Goal: Information Seeking & Learning: Learn about a topic

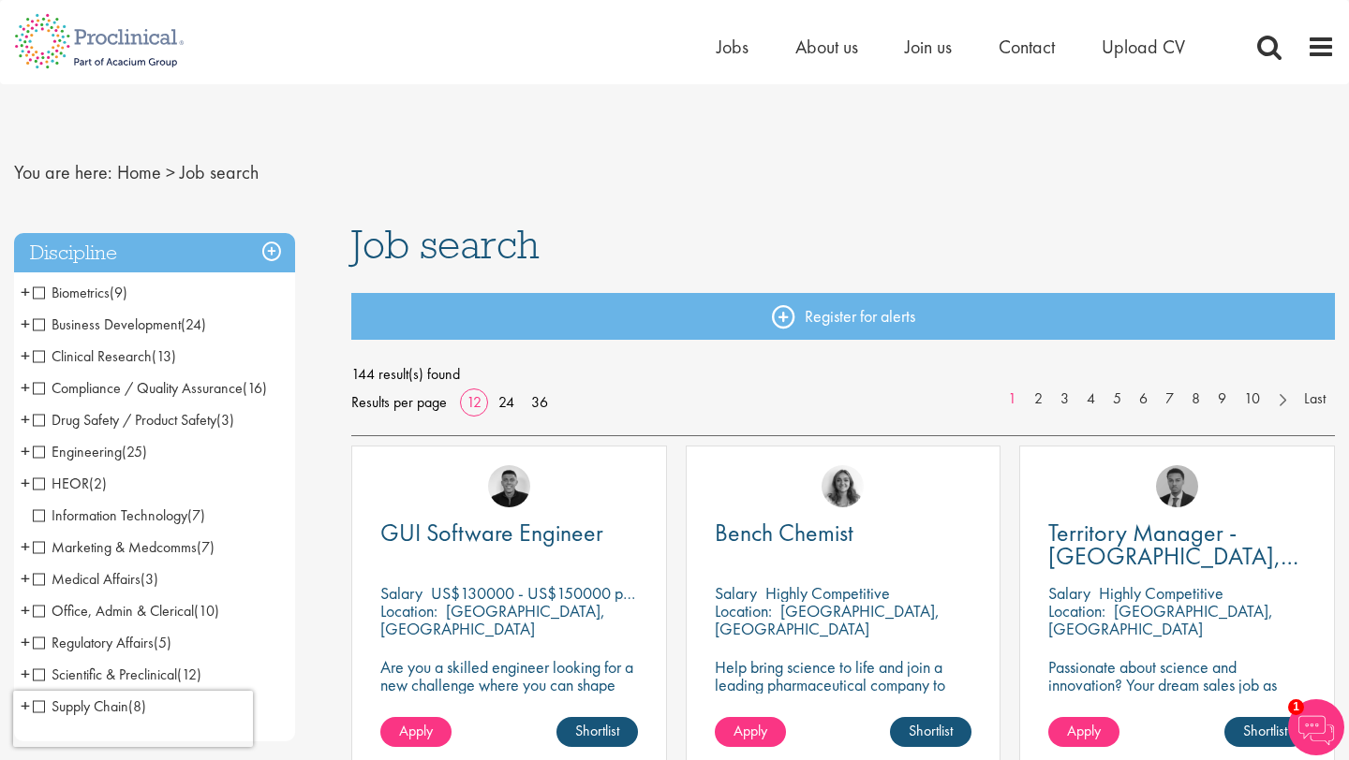
click at [34, 354] on span "Clinical Research" at bounding box center [92, 357] width 119 height 20
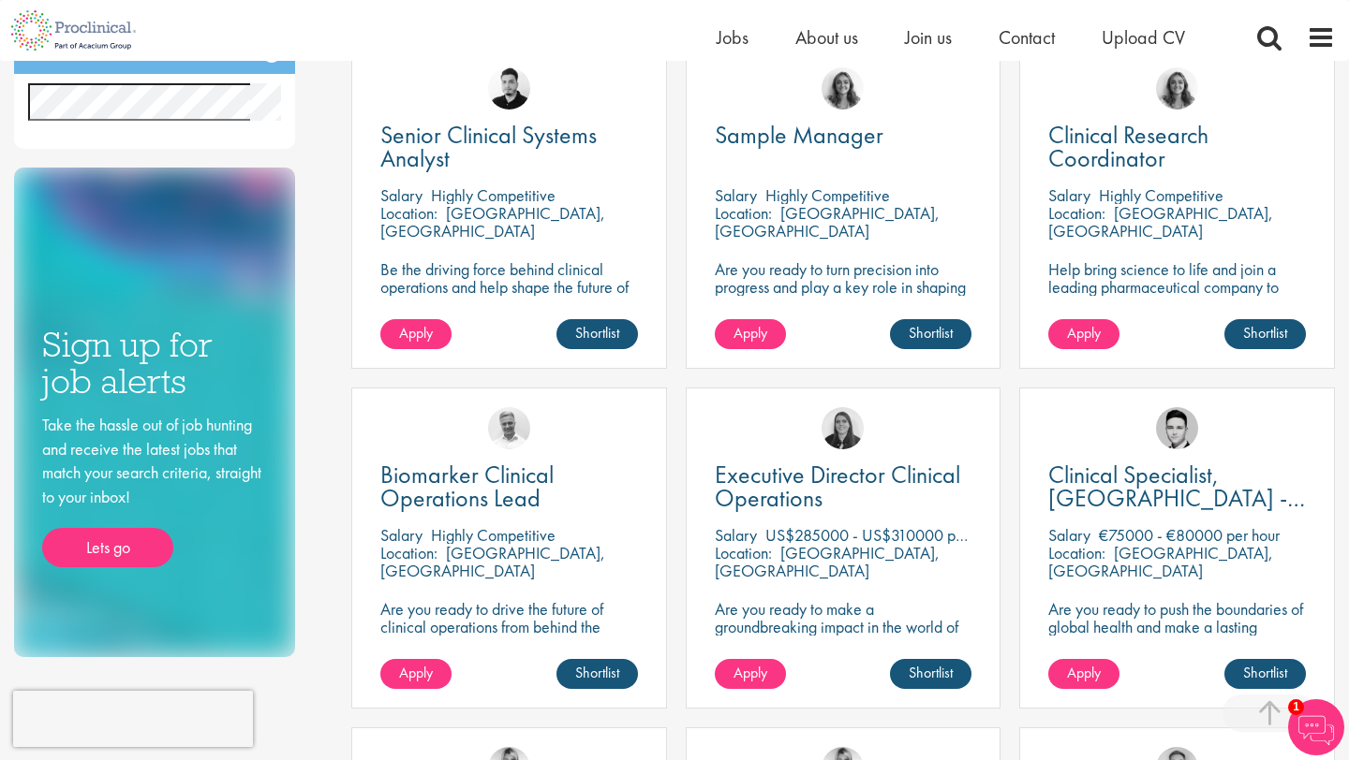
scroll to position [717, 0]
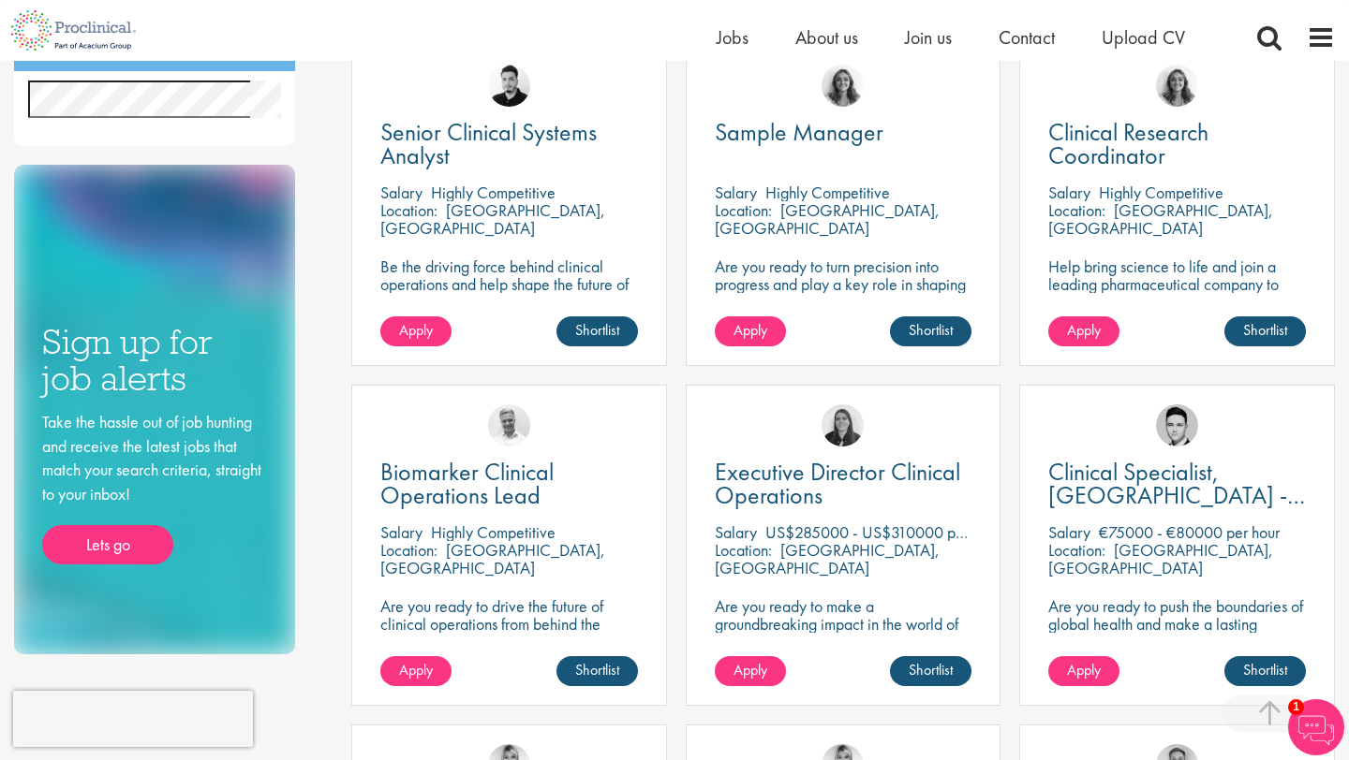
click at [1122, 216] on p "[GEOGRAPHIC_DATA], [GEOGRAPHIC_DATA]" at bounding box center [1160, 218] width 225 height 39
click at [1111, 163] on span "Clinical Research Coordinator" at bounding box center [1128, 143] width 160 height 55
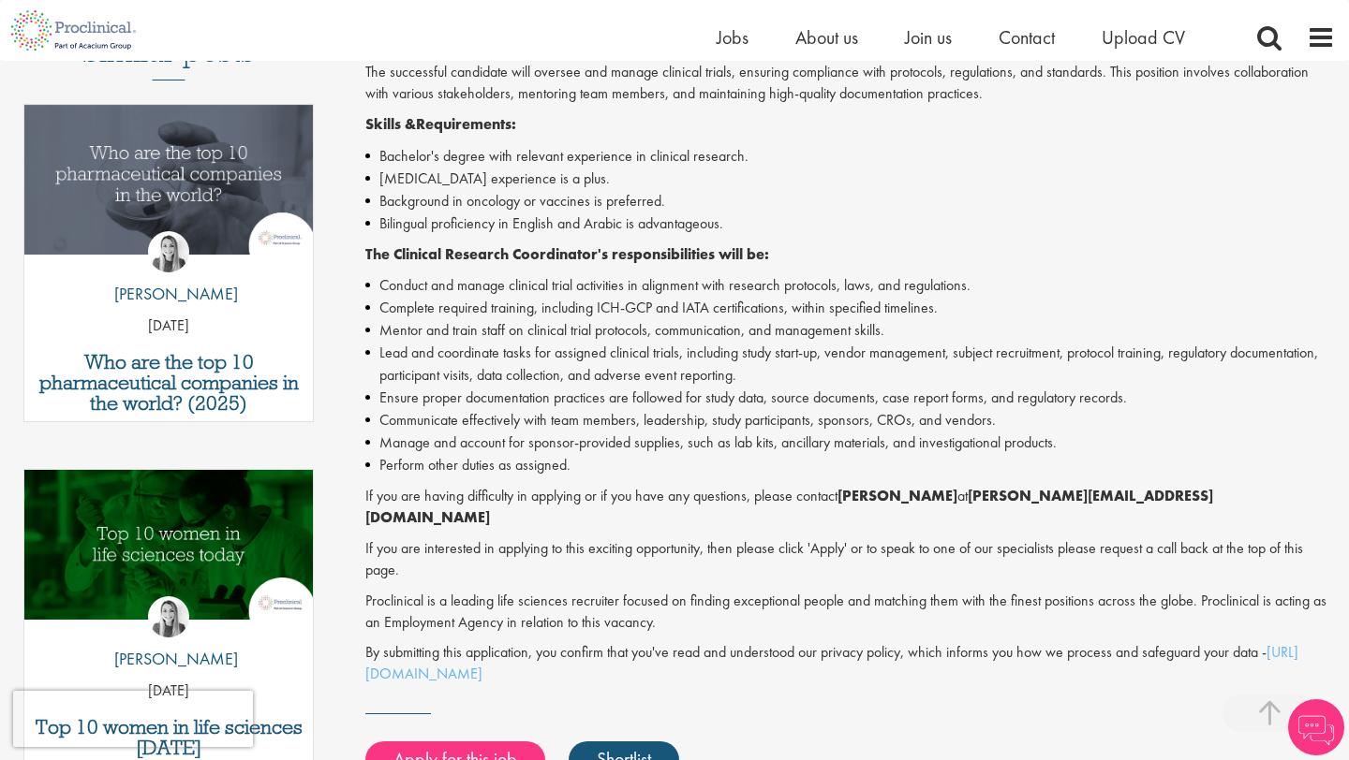
scroll to position [596, 0]
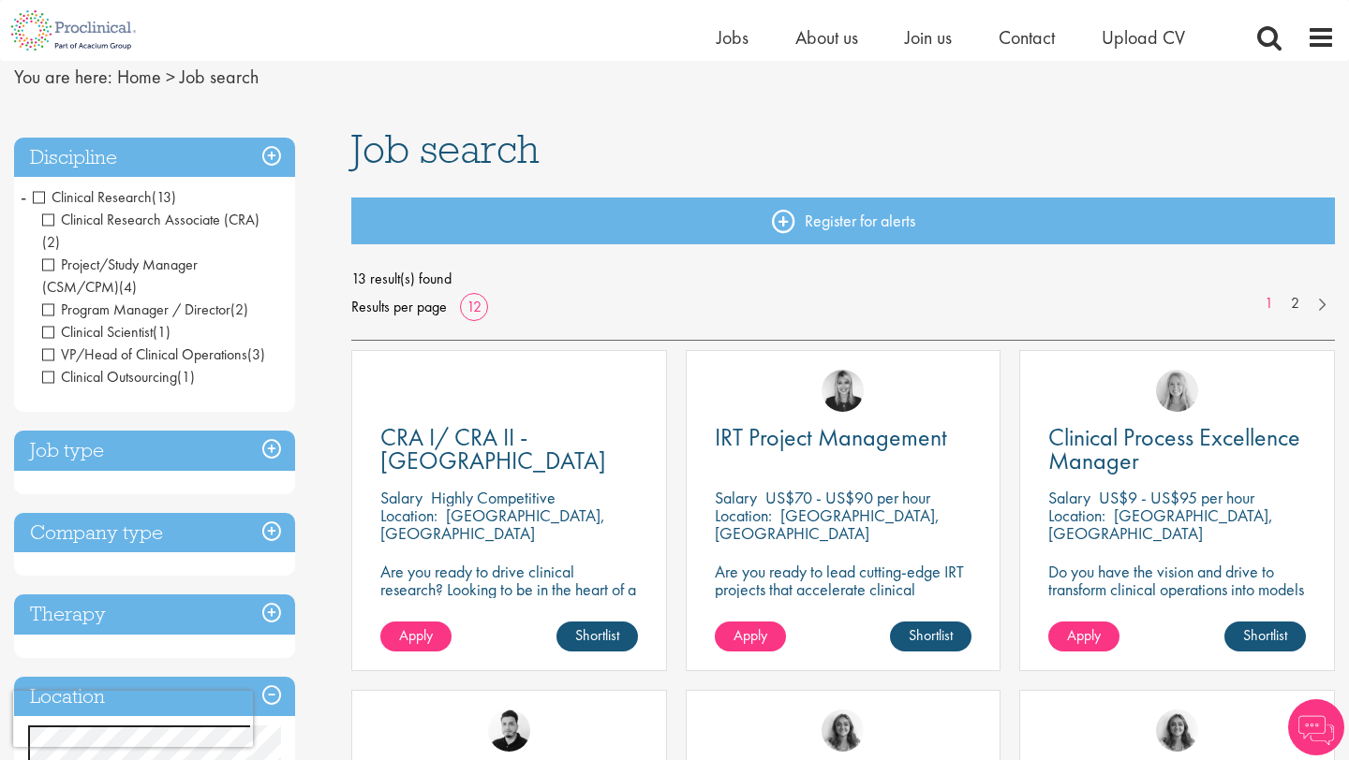
scroll to position [61, 0]
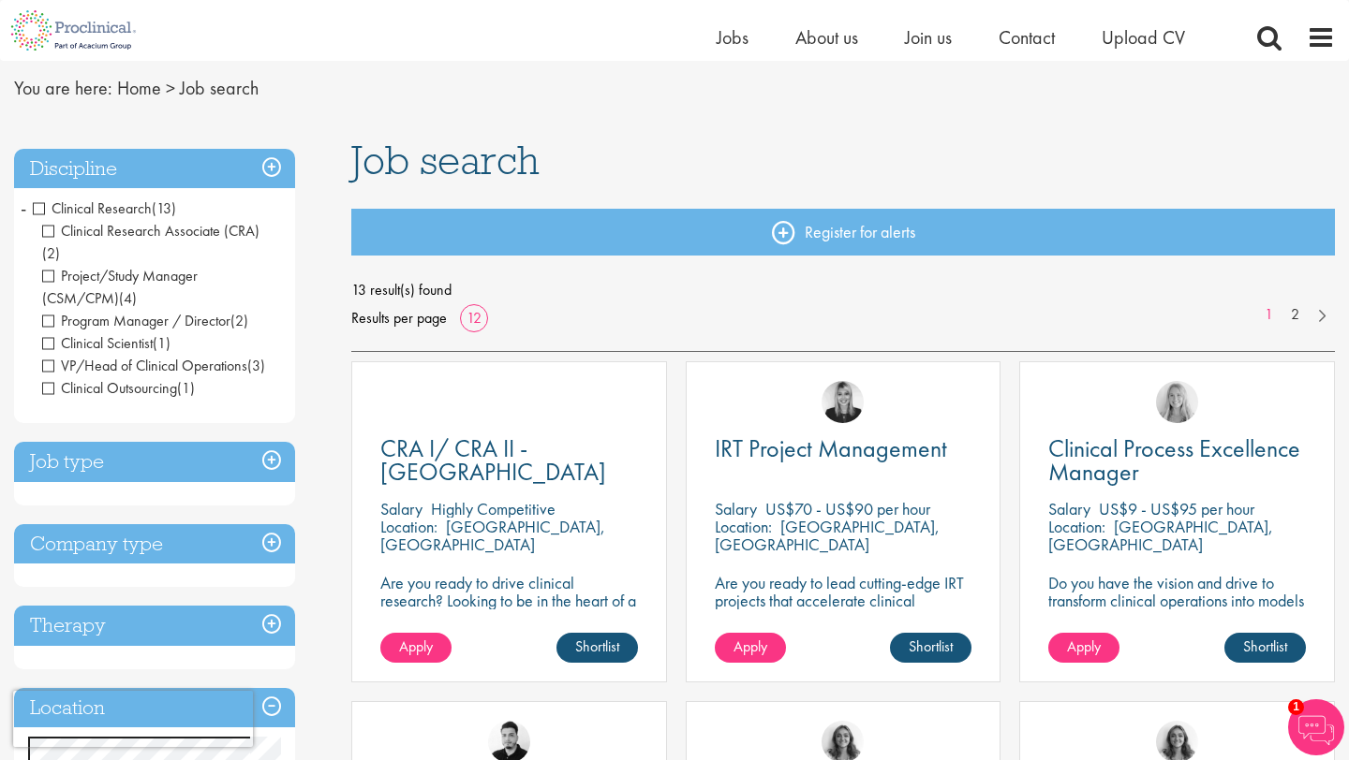
click at [37, 210] on span "Clinical Research" at bounding box center [92, 209] width 119 height 20
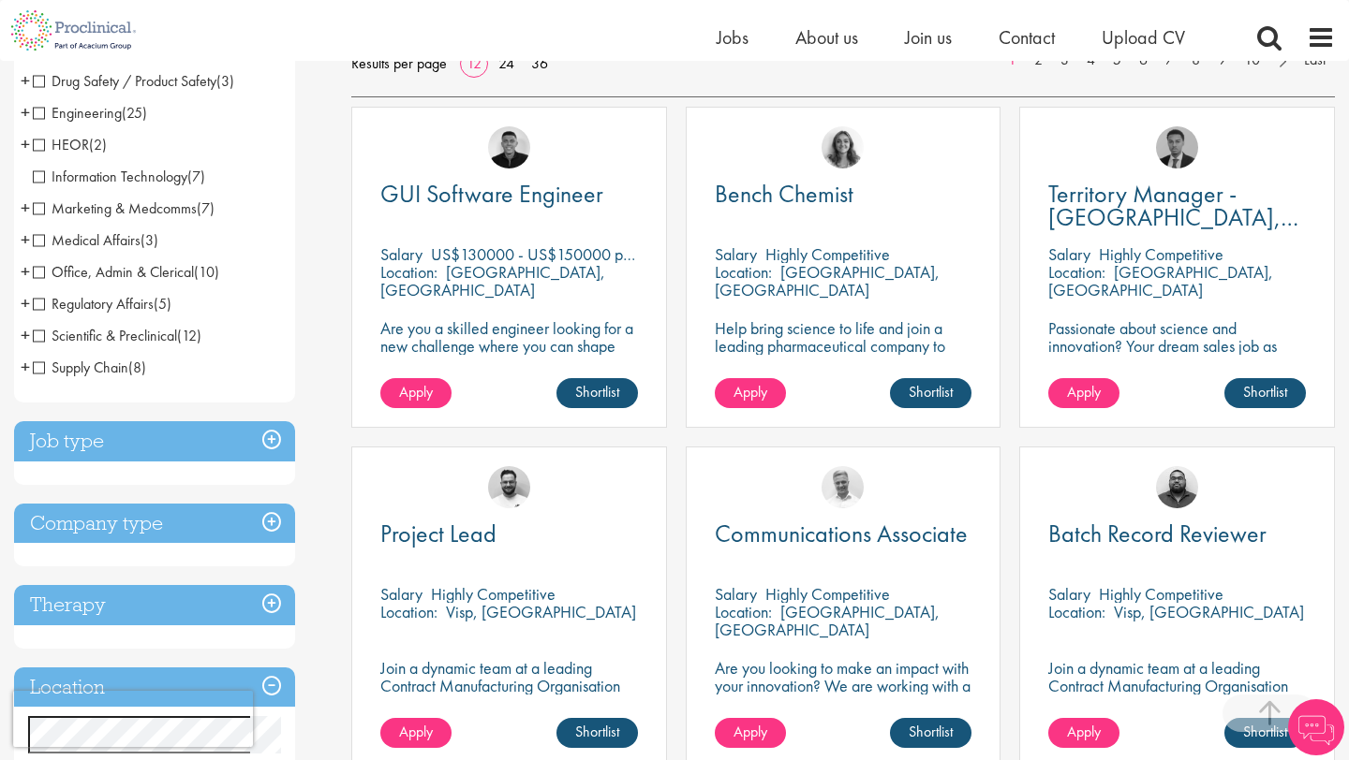
scroll to position [325, 0]
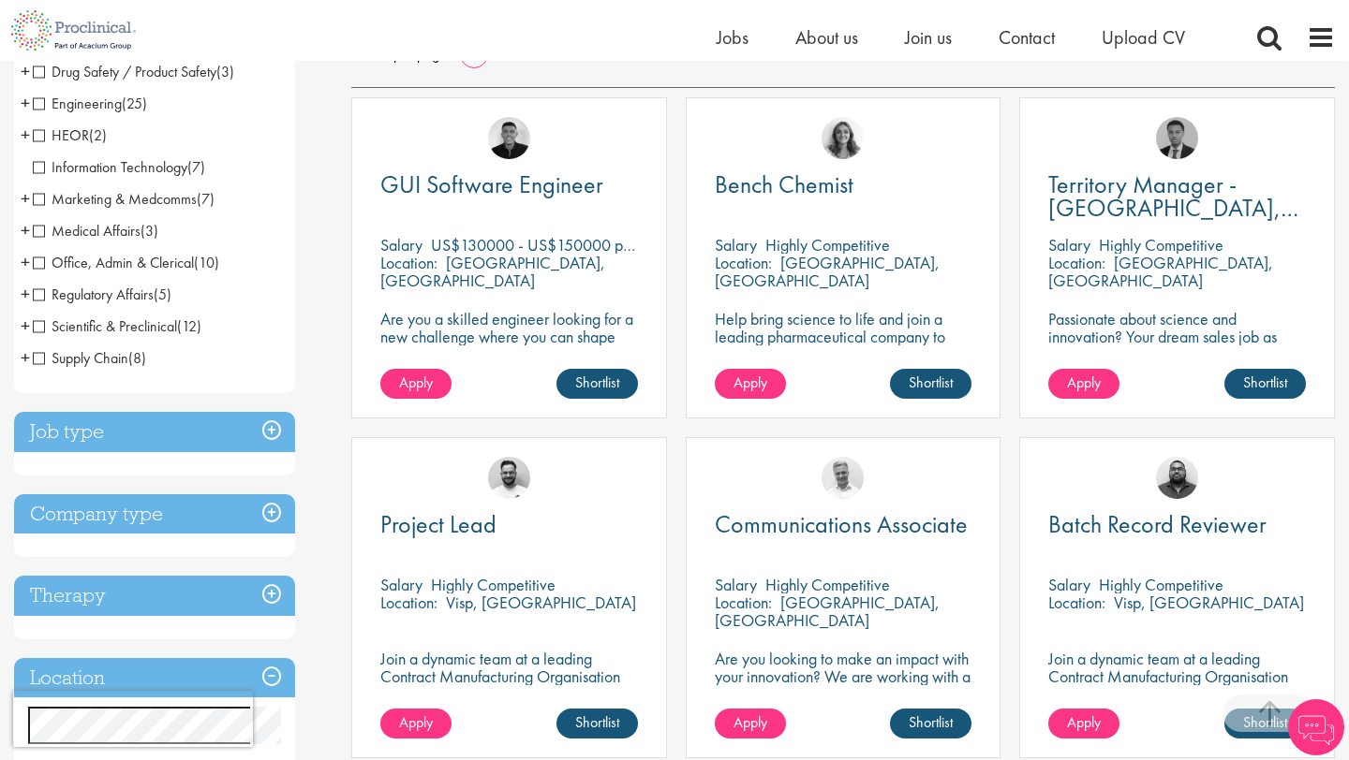
click at [114, 458] on div "Job type Permanent (66) Contract (78)" at bounding box center [154, 444] width 281 height 64
click at [107, 435] on h3 "Job type" at bounding box center [154, 432] width 281 height 40
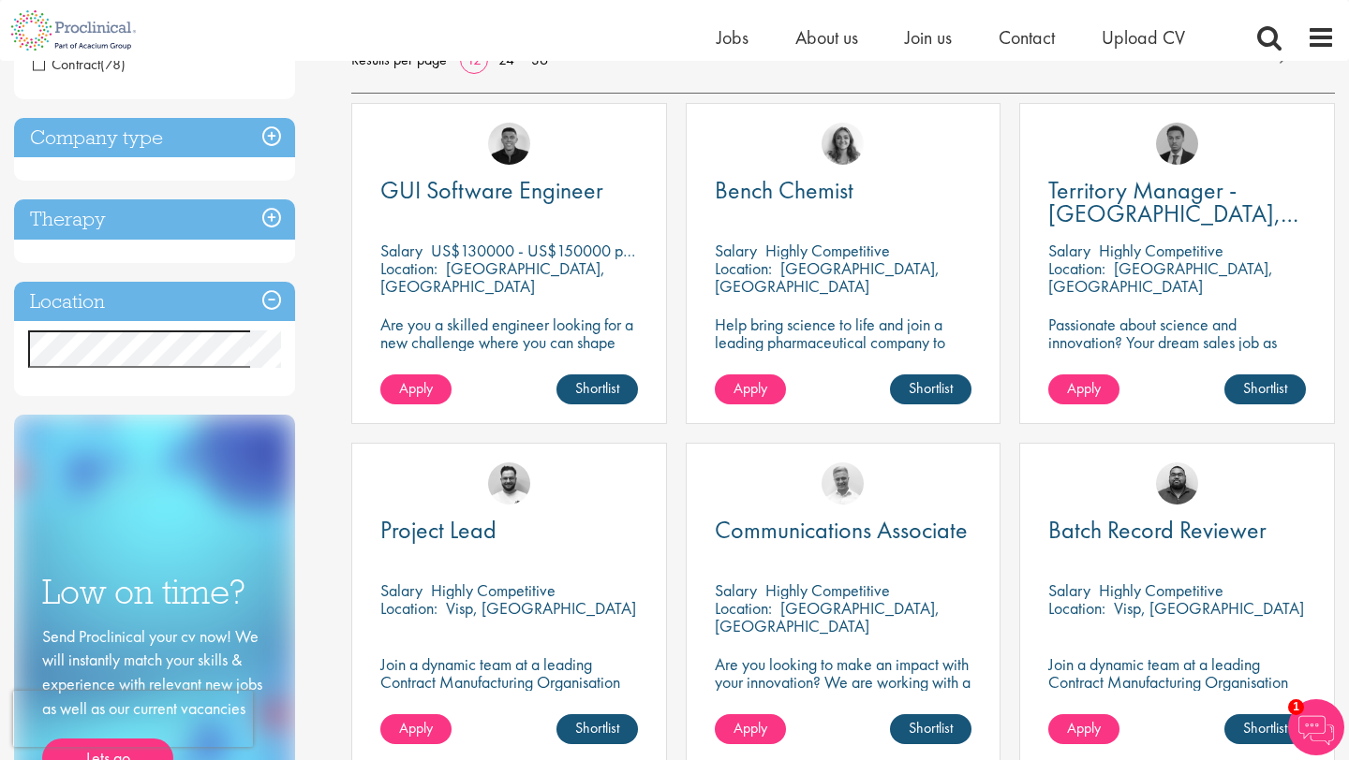
scroll to position [199, 0]
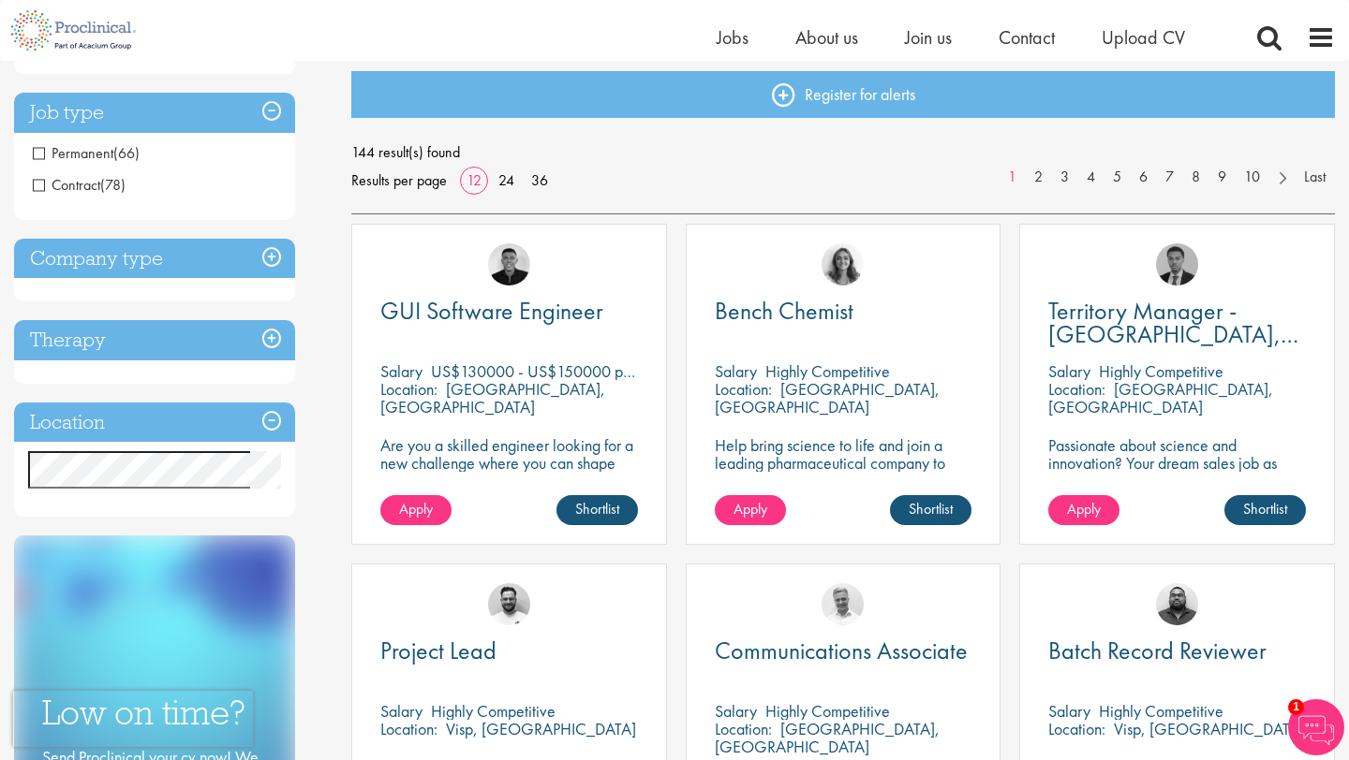
click at [87, 428] on h3 "Location" at bounding box center [154, 423] width 281 height 40
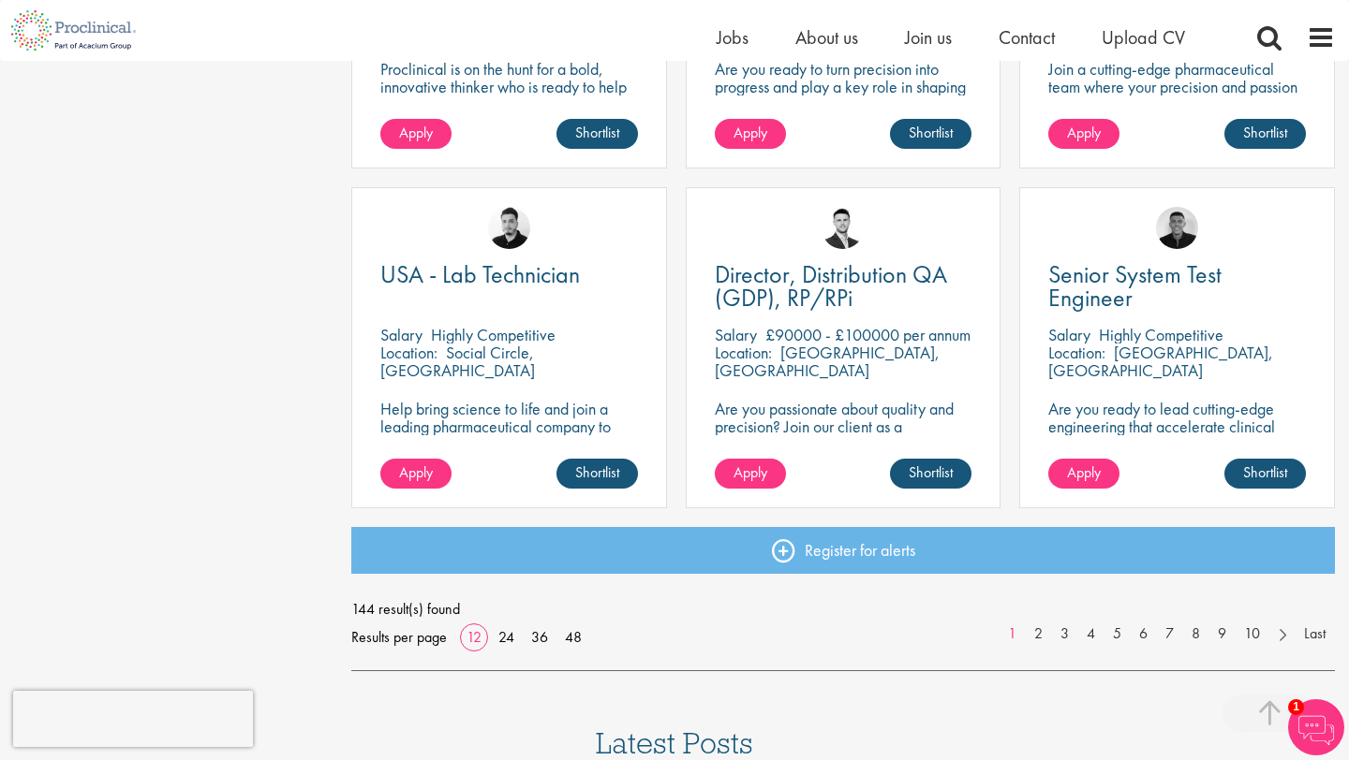
scroll to position [1269, 0]
